Goal: Task Accomplishment & Management: Manage account settings

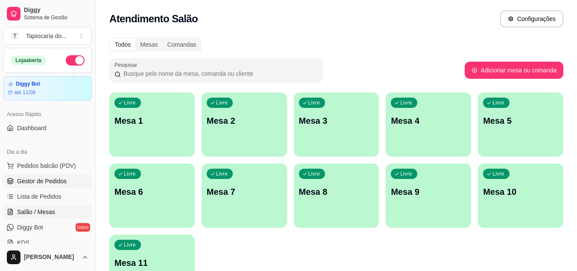
drag, startPoint x: 0, startPoint y: 0, endPoint x: 48, endPoint y: 187, distance: 192.8
click at [48, 187] on link "Gestor de Pedidos" at bounding box center [47, 181] width 88 height 14
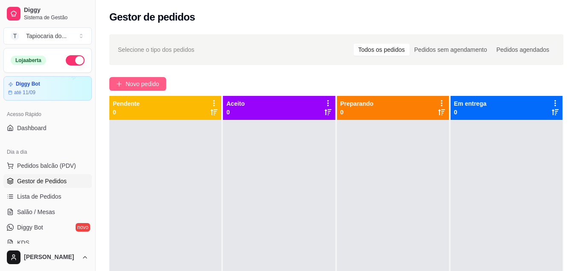
click at [150, 85] on span "Novo pedido" at bounding box center [143, 83] width 34 height 9
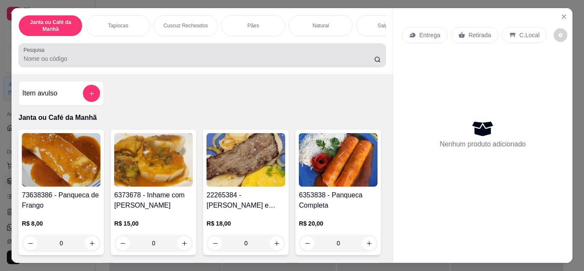
click at [224, 63] on input "Pesquisa" at bounding box center [199, 58] width 350 height 9
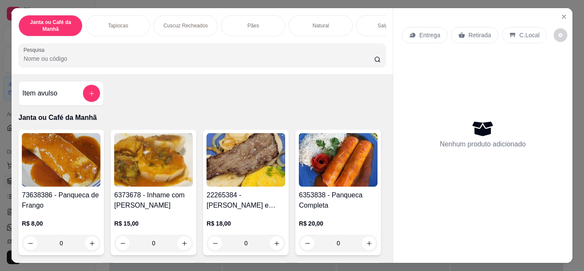
type input "p"
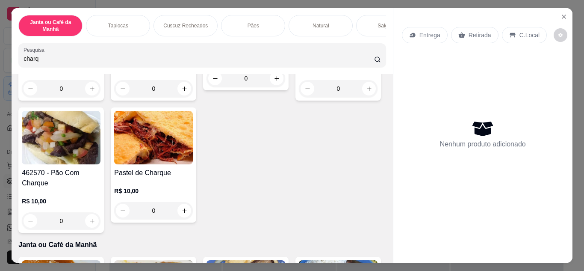
scroll to position [342, 0]
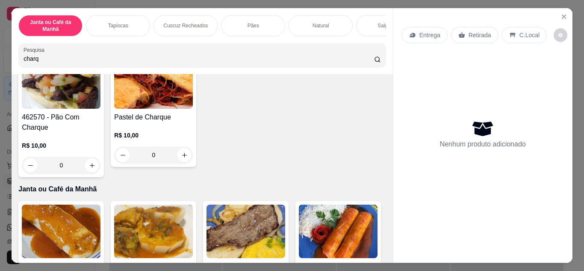
type input "charq"
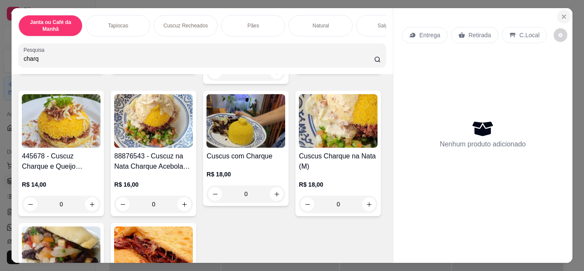
click at [560, 13] on icon "Close" at bounding box center [563, 16] width 7 height 7
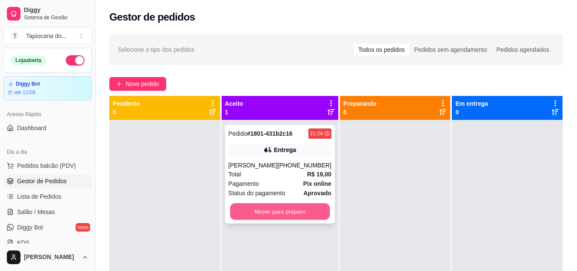
click at [286, 206] on button "Mover para preparo" at bounding box center [280, 211] width 100 height 17
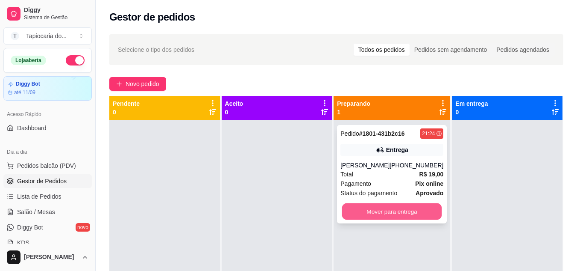
click at [374, 212] on button "Mover para entrega" at bounding box center [392, 211] width 100 height 17
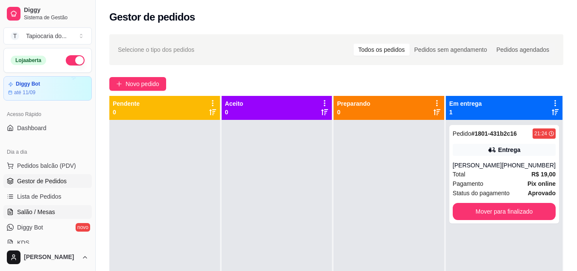
click at [59, 209] on link "Salão / Mesas" at bounding box center [47, 212] width 88 height 14
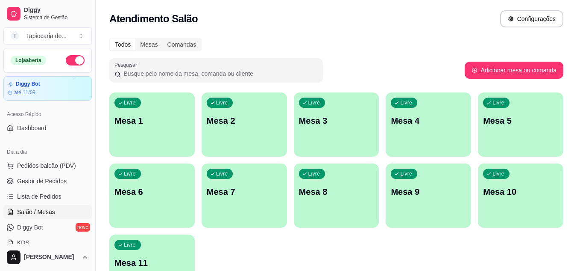
click at [205, 210] on div "Livre Mesa 7" at bounding box center [244, 190] width 85 height 54
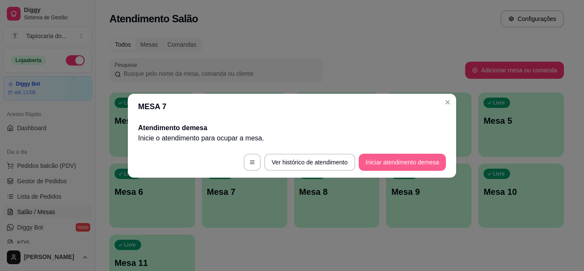
click at [374, 163] on button "Iniciar atendimento de mesa" at bounding box center [402, 161] width 87 height 17
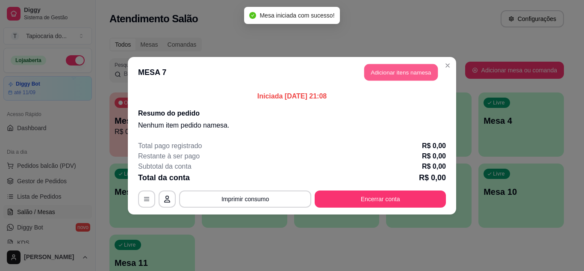
click at [376, 68] on button "Adicionar itens na mesa" at bounding box center [401, 72] width 74 height 17
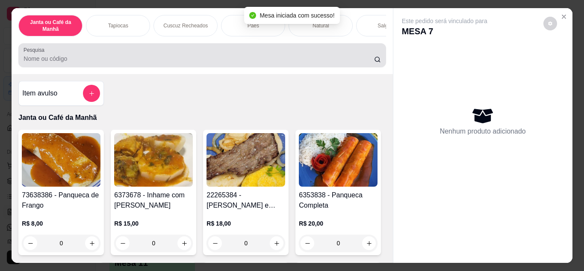
click at [305, 58] on input "Pesquisa" at bounding box center [199, 58] width 350 height 9
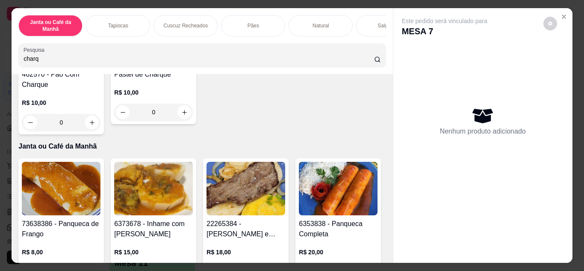
scroll to position [342, 0]
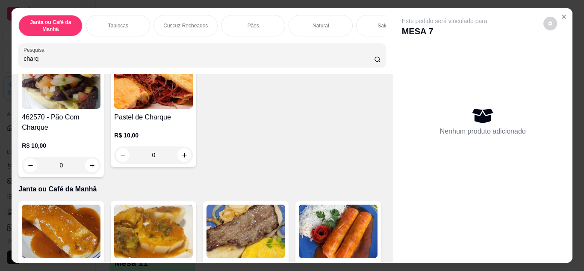
type input "charq"
click at [274, 26] on icon "increase-product-quantity" at bounding box center [277, 23] width 6 height 6
type input "1"
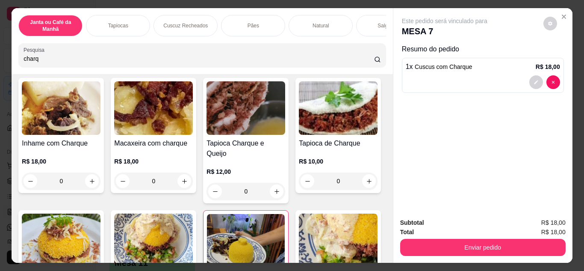
scroll to position [43, 0]
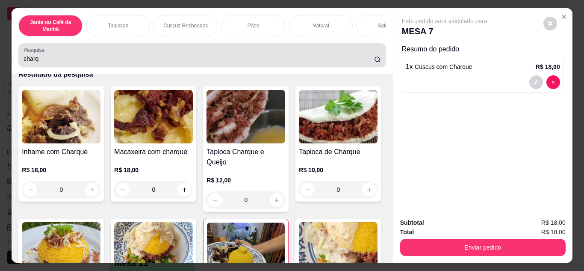
click at [258, 64] on div "charq" at bounding box center [202, 55] width 357 height 17
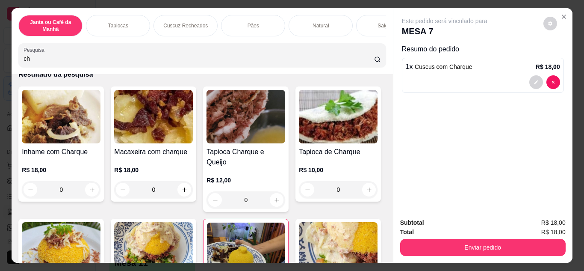
type input "c"
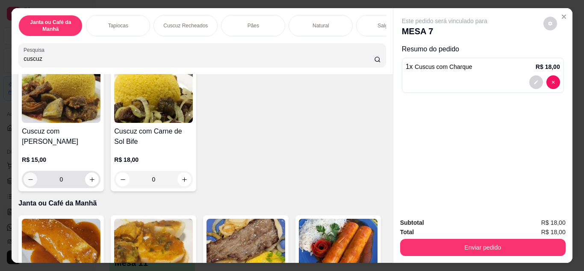
scroll to position [332, 0]
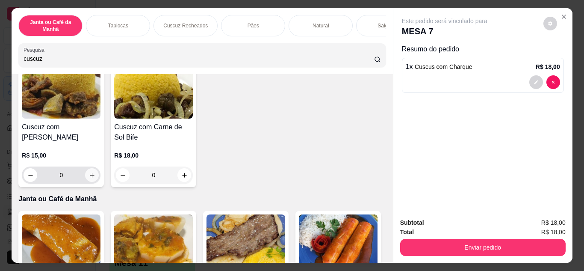
type input "cuscuz"
click at [99, 172] on button "increase-product-quantity" at bounding box center [92, 175] width 14 height 14
type input "1"
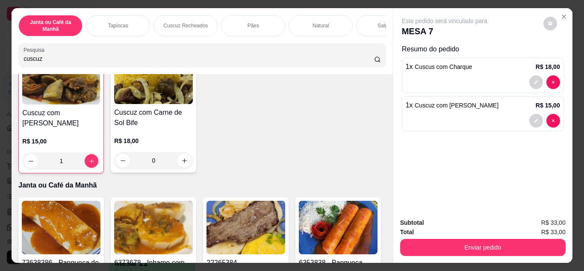
scroll to position [385, 0]
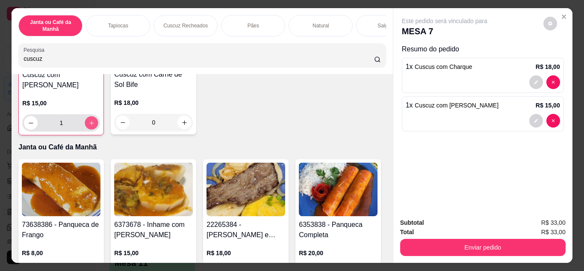
click at [95, 125] on icon "increase-product-quantity" at bounding box center [91, 123] width 6 height 6
type input "2"
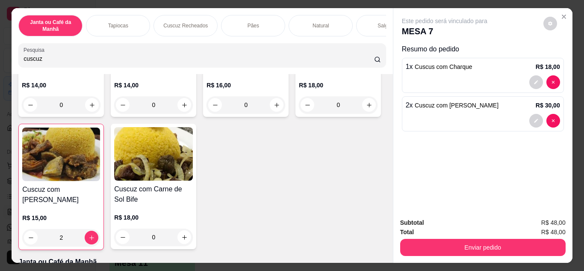
scroll to position [342, 0]
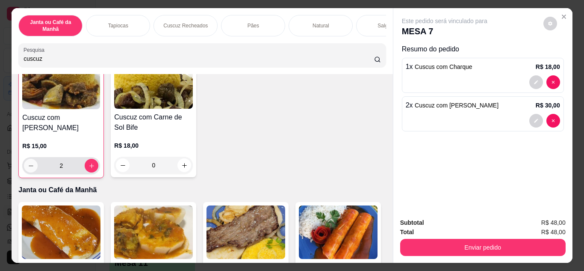
click at [34, 167] on icon "decrease-product-quantity" at bounding box center [31, 165] width 6 height 6
type input "1"
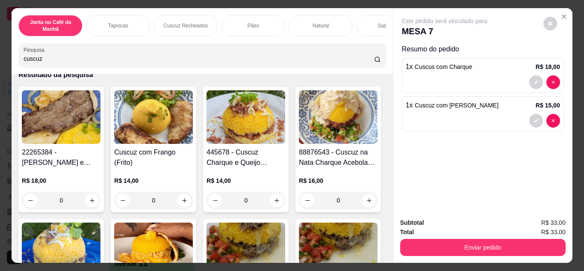
scroll to position [0, 0]
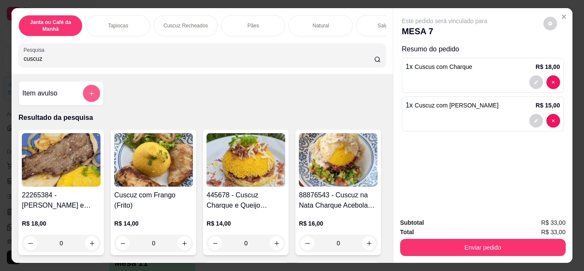
click at [92, 91] on button "add-separate-item" at bounding box center [91, 93] width 17 height 17
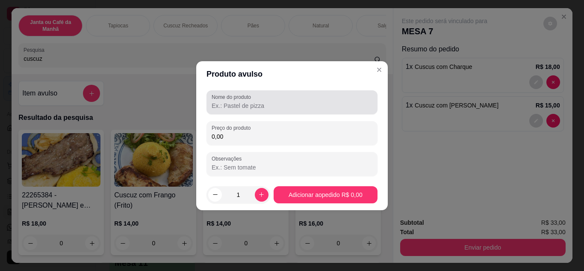
click at [226, 110] on div at bounding box center [292, 102] width 161 height 17
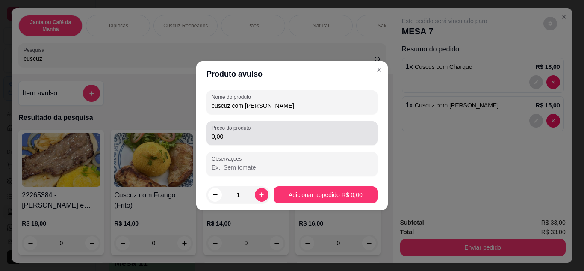
type input "cuscuz com [PERSON_NAME]"
click at [240, 144] on div "Preço do produto 0,00" at bounding box center [291, 133] width 171 height 24
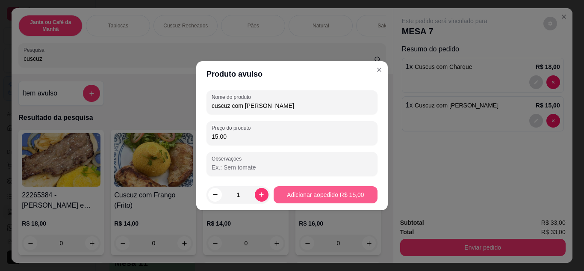
type input "15,00"
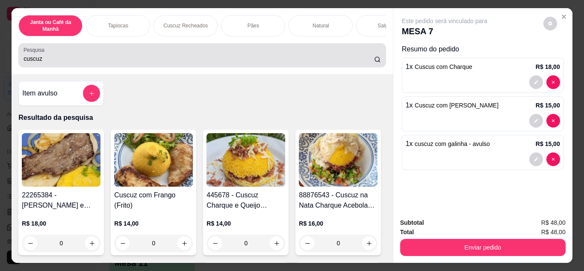
click at [339, 56] on div "cuscuz" at bounding box center [202, 55] width 357 height 17
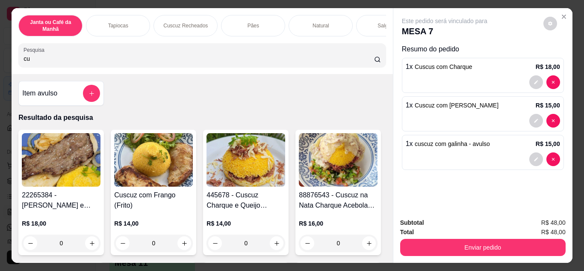
type input "c"
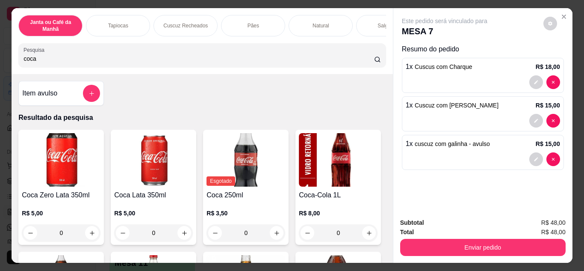
scroll to position [43, 0]
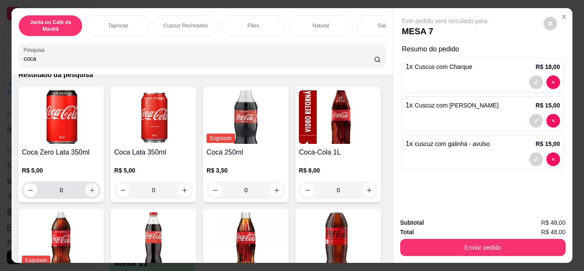
type input "coca"
click at [91, 191] on icon "increase-product-quantity" at bounding box center [92, 190] width 6 height 6
type input "1"
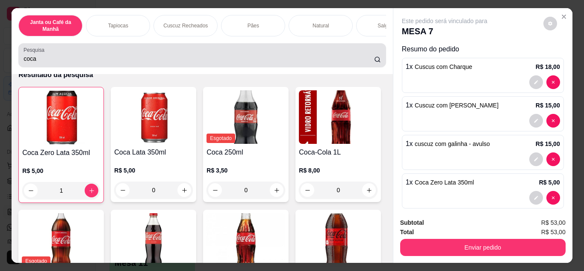
click at [263, 63] on input "coca" at bounding box center [199, 58] width 350 height 9
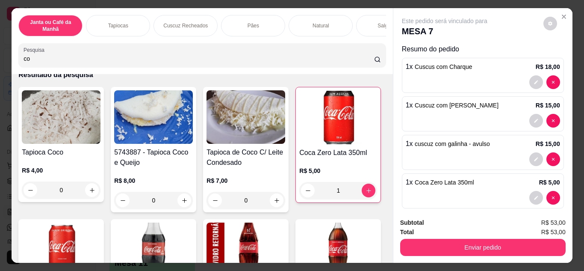
type input "c"
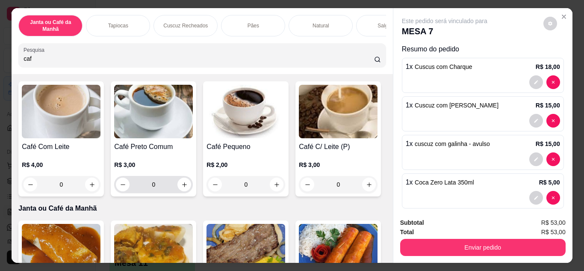
scroll to position [47, 0]
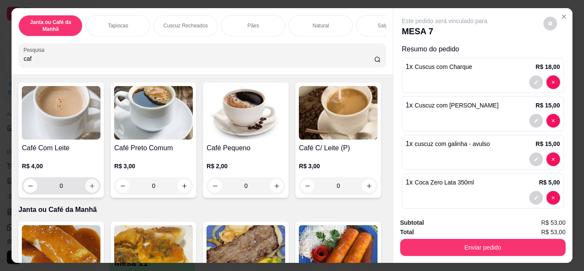
type input "caf"
click at [85, 192] on button "increase-product-quantity" at bounding box center [91, 185] width 13 height 13
type input "1"
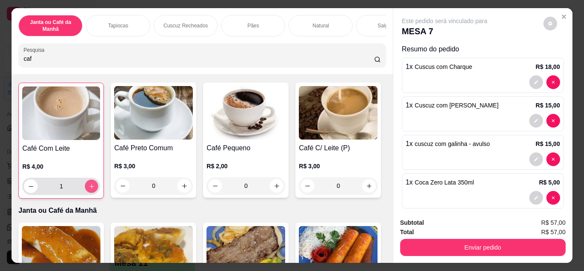
click at [89, 192] on button "increase-product-quantity" at bounding box center [91, 185] width 13 height 13
type input "2"
click at [360, 62] on input "caf" at bounding box center [199, 58] width 350 height 9
click at [363, 61] on input "caf" at bounding box center [199, 58] width 350 height 9
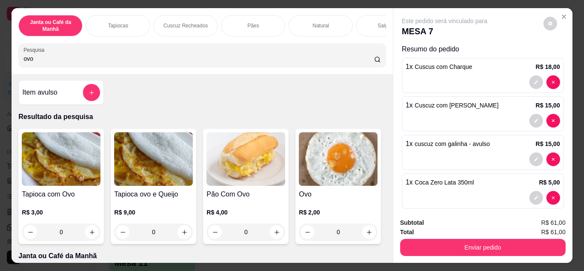
scroll to position [0, 0]
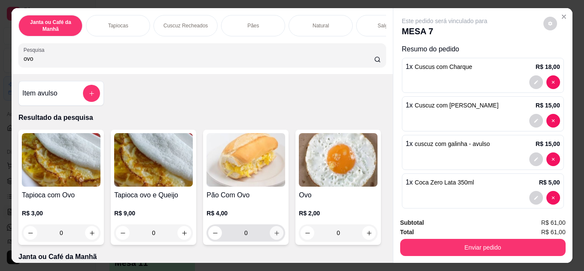
type input "ovo"
click at [274, 236] on icon "increase-product-quantity" at bounding box center [277, 233] width 6 height 6
type input "1"
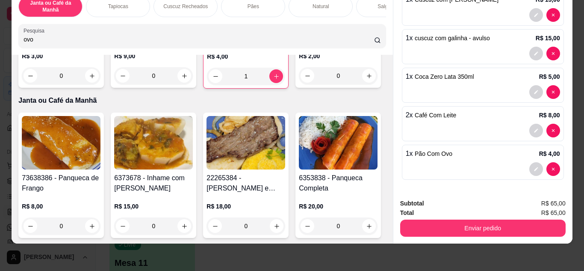
scroll to position [171, 0]
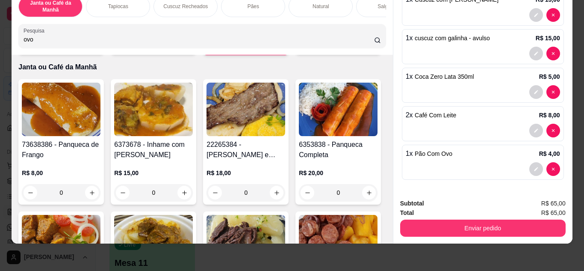
click at [300, 51] on div "0" at bounding box center [337, 42] width 75 height 17
click at [366, 46] on icon "increase-product-quantity" at bounding box center [369, 42] width 6 height 6
type input "1"
click at [365, 46] on icon "increase-product-quantity" at bounding box center [368, 43] width 6 height 6
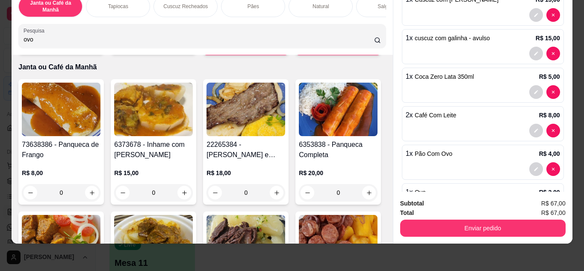
type input "2"
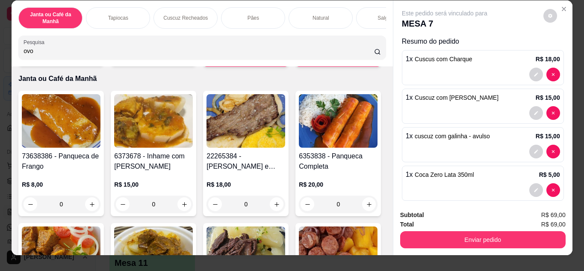
scroll to position [0, 0]
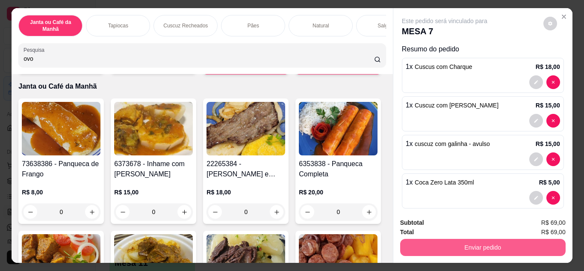
click at [448, 243] on button "Enviar pedido" at bounding box center [482, 246] width 165 height 17
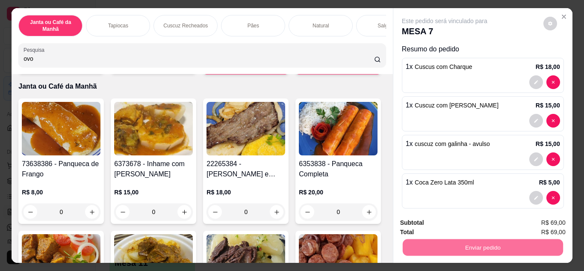
click at [438, 227] on button "Não registrar e enviar pedido" at bounding box center [454, 223] width 86 height 16
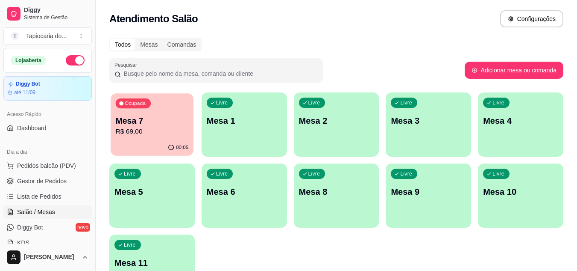
click at [135, 124] on p "Mesa 7" at bounding box center [152, 121] width 73 height 12
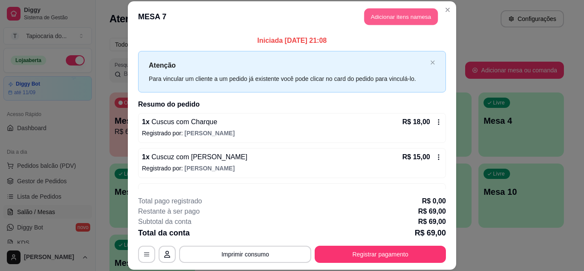
click at [410, 12] on button "Adicionar itens na mesa" at bounding box center [401, 17] width 74 height 17
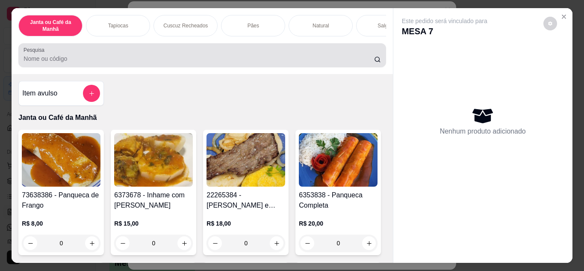
click at [349, 52] on div at bounding box center [202, 55] width 357 height 17
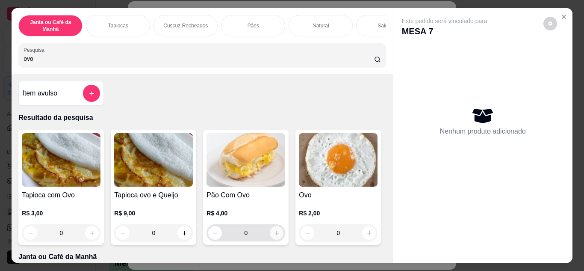
type input "ovo"
click at [275, 236] on icon "increase-product-quantity" at bounding box center [277, 233] width 6 height 6
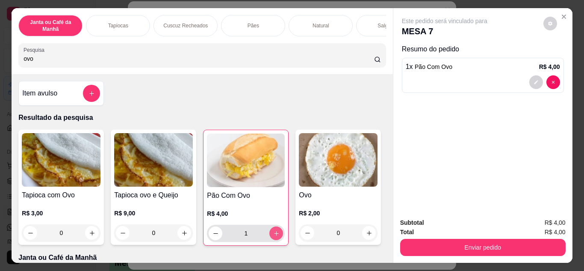
type input "1"
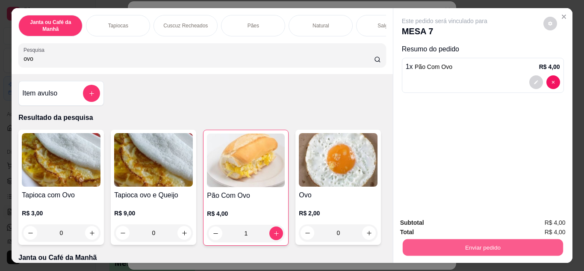
click at [473, 247] on button "Enviar pedido" at bounding box center [482, 247] width 160 height 17
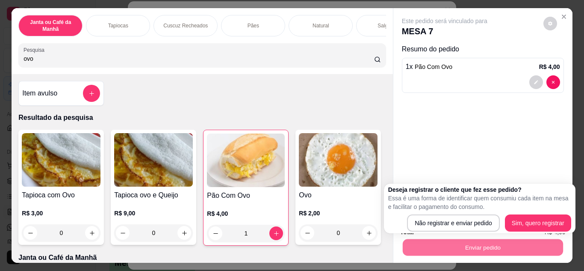
drag, startPoint x: 483, startPoint y: 211, endPoint x: 480, endPoint y: 217, distance: 6.5
click at [480, 216] on div "Deseja registrar o cliente que fez esse pedido? Essa é uma forma de identificar…" at bounding box center [479, 208] width 183 height 46
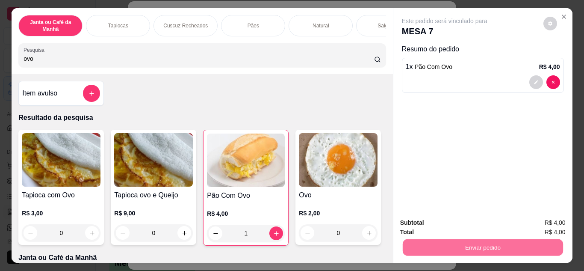
click at [477, 221] on button "Não registrar e enviar pedido" at bounding box center [454, 223] width 89 height 16
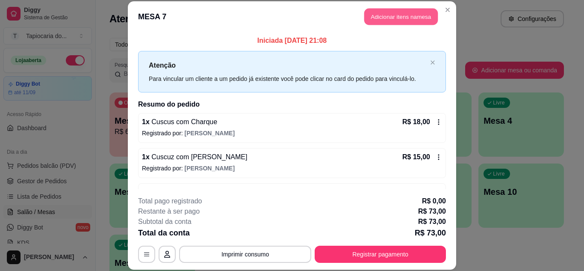
click at [412, 21] on button "Adicionar itens na mesa" at bounding box center [401, 17] width 74 height 17
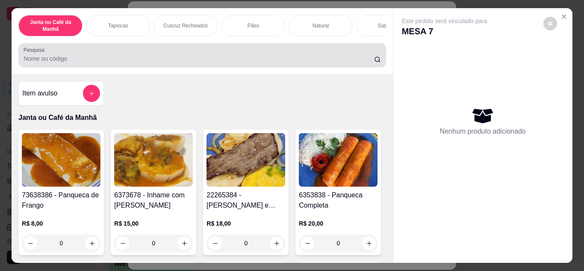
click at [327, 56] on div at bounding box center [202, 55] width 357 height 17
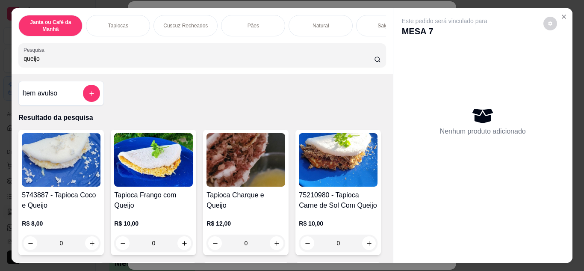
type input "queijo"
click at [216, 67] on div "Pesquisa queijo" at bounding box center [201, 55] width 367 height 24
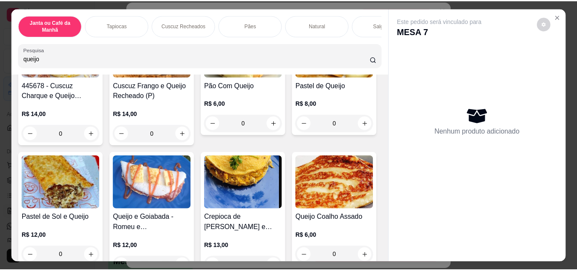
scroll to position [470, 0]
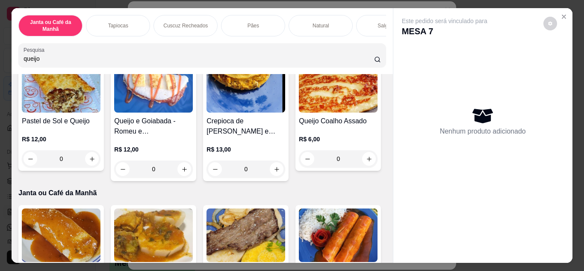
click at [274, 30] on icon "increase-product-quantity" at bounding box center [277, 27] width 6 height 6
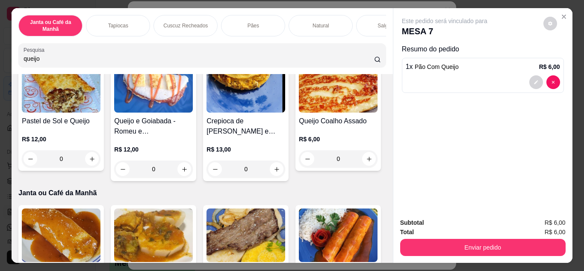
type input "1"
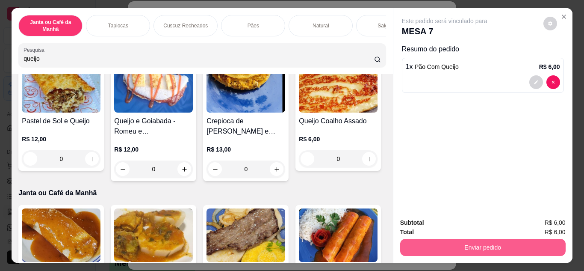
click at [434, 251] on button "Enviar pedido" at bounding box center [482, 246] width 165 height 17
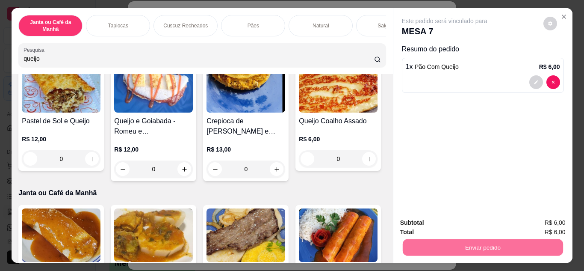
click at [430, 223] on button "Não registrar e enviar pedido" at bounding box center [454, 223] width 86 height 16
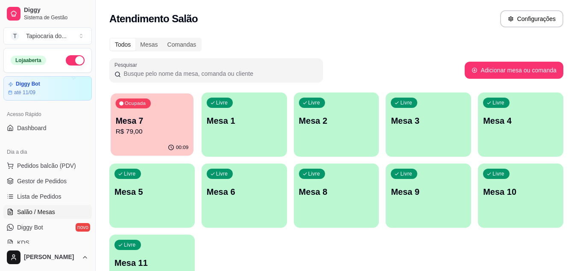
click at [126, 119] on p "Mesa 7" at bounding box center [152, 121] width 73 height 12
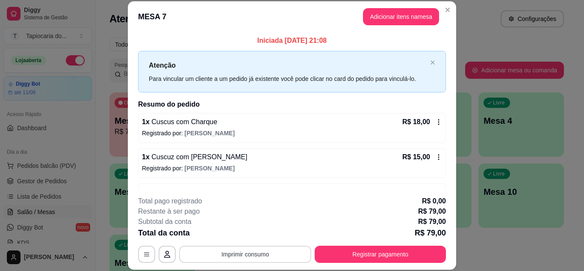
click at [253, 251] on button "Imprimir consumo" at bounding box center [245, 253] width 132 height 17
click at [253, 235] on button "Impressora" at bounding box center [245, 233] width 60 height 13
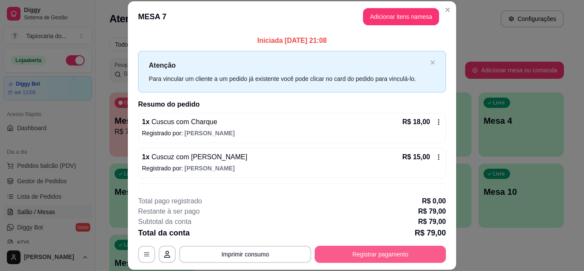
click at [364, 259] on button "Registrar pagamento" at bounding box center [380, 253] width 131 height 17
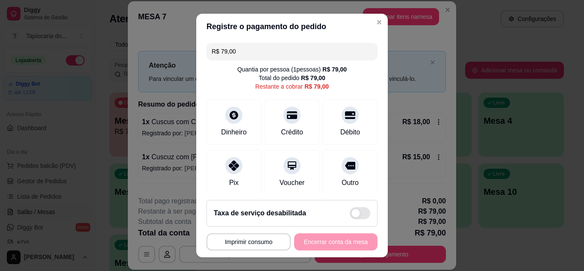
click at [577, 113] on div "**********" at bounding box center [292, 135] width 584 height 271
click at [223, 129] on div "Dinheiro" at bounding box center [234, 131] width 28 height 11
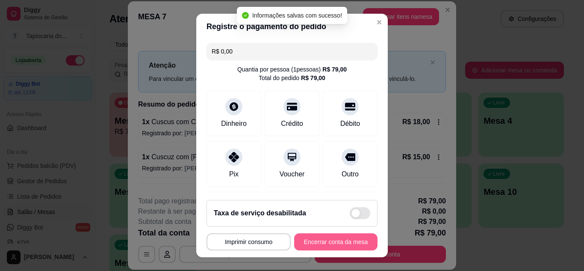
type input "R$ 0,00"
click at [328, 241] on button "Encerrar conta da mesa" at bounding box center [335, 241] width 83 height 17
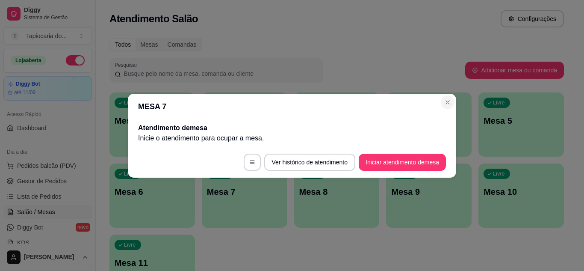
click at [452, 106] on section "MESA 7 Atendimento de mesa Inicie o atendimento para ocupar a mesa . Ver histór…" at bounding box center [292, 136] width 328 height 84
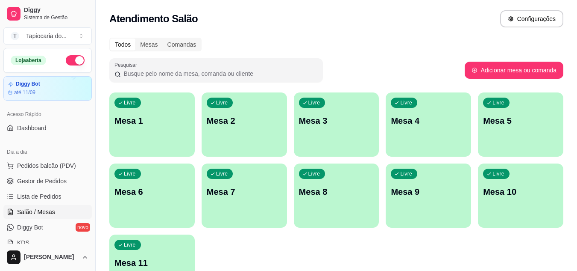
click at [70, 61] on button "button" at bounding box center [75, 60] width 19 height 10
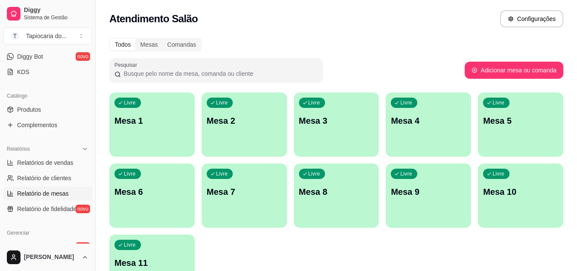
scroll to position [171, 0]
click at [65, 164] on span "Relatórios de vendas" at bounding box center [45, 162] width 56 height 9
select select "ALL"
select select "0"
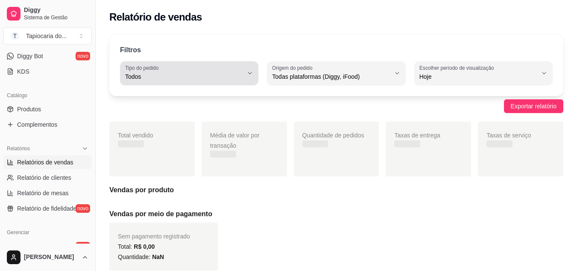
click at [235, 71] on div "Todos" at bounding box center [184, 73] width 118 height 17
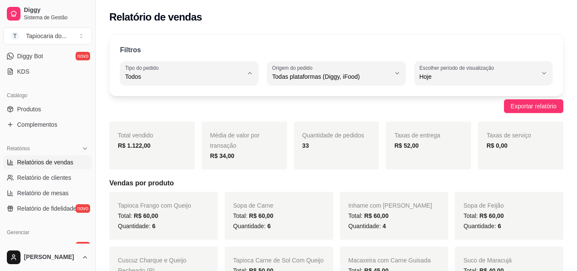
click at [188, 114] on span "Entrega" at bounding box center [186, 111] width 112 height 8
type input "DELIVERY"
select select "DELIVERY"
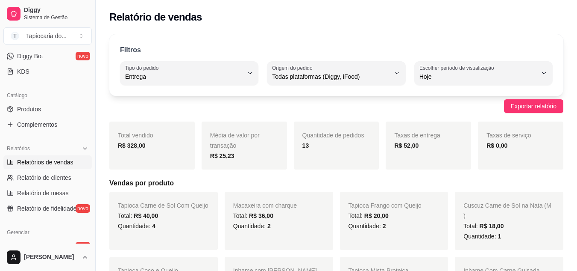
click at [289, 43] on div "Filtros DELIVERY Tipo do pedido Todos Entrega Retirada Mesa Consumo local Tipo …" at bounding box center [336, 65] width 454 height 62
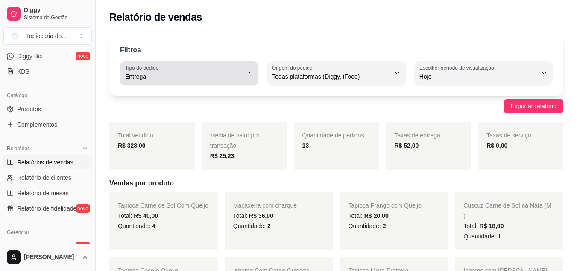
click at [223, 72] on div "Entrega" at bounding box center [184, 73] width 118 height 17
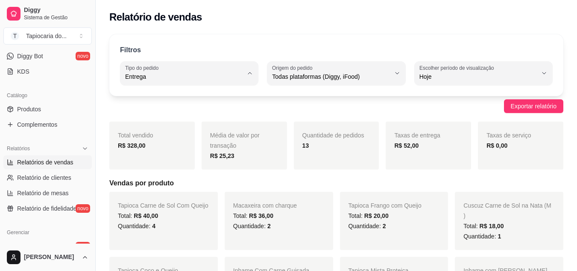
click at [177, 100] on span "Todos" at bounding box center [186, 97] width 112 height 8
type input "ALL"
select select "ALL"
